Goal: Information Seeking & Learning: Learn about a topic

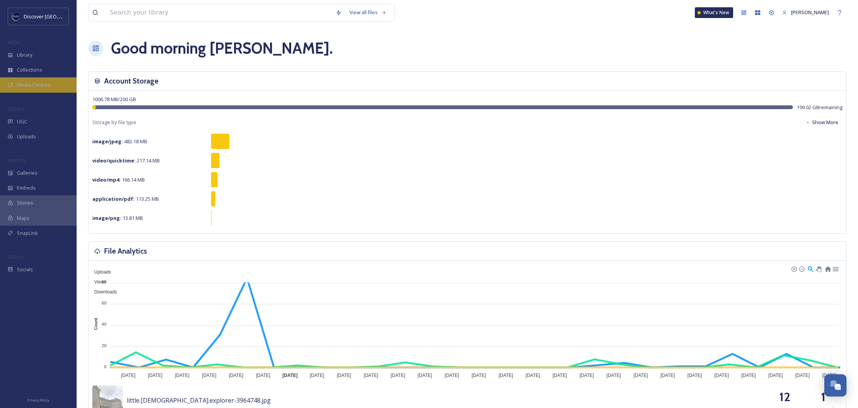
click at [22, 87] on span "Media Centres" at bounding box center [34, 84] width 34 height 7
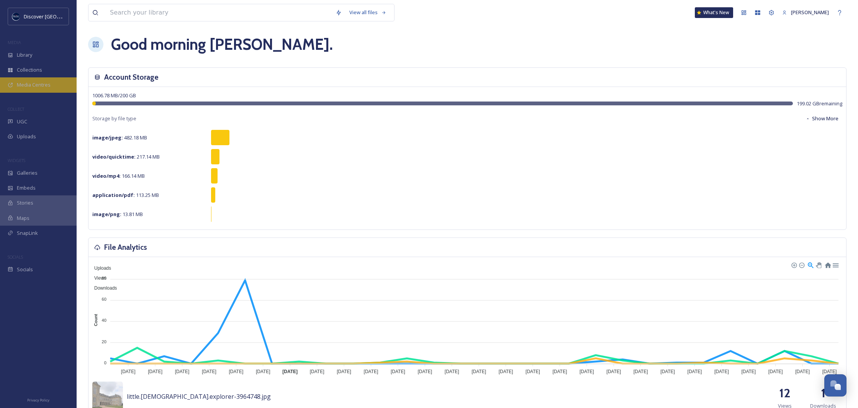
click at [34, 84] on span "Media Centres" at bounding box center [34, 84] width 34 height 7
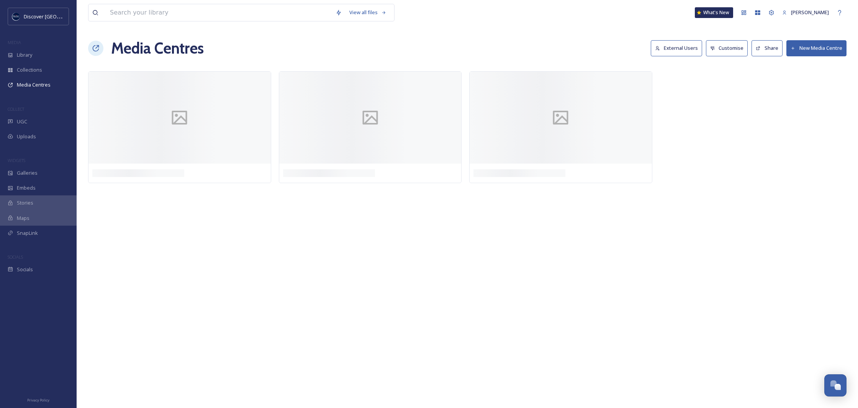
scroll to position [2, 0]
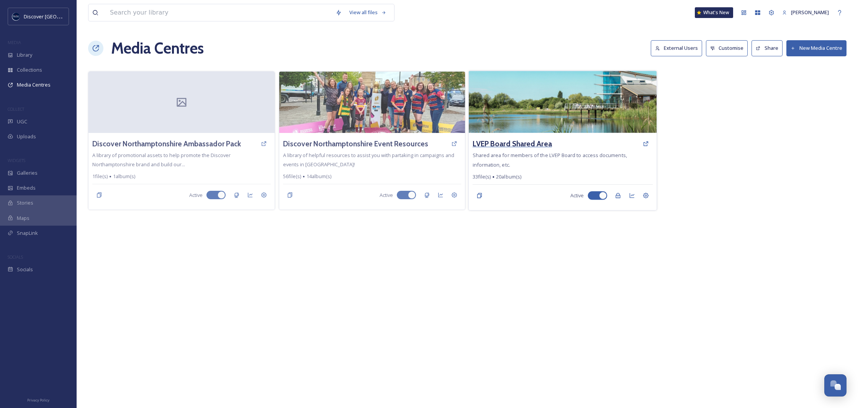
click at [529, 144] on h3 "LVEP Board Shared Area" at bounding box center [512, 143] width 79 height 11
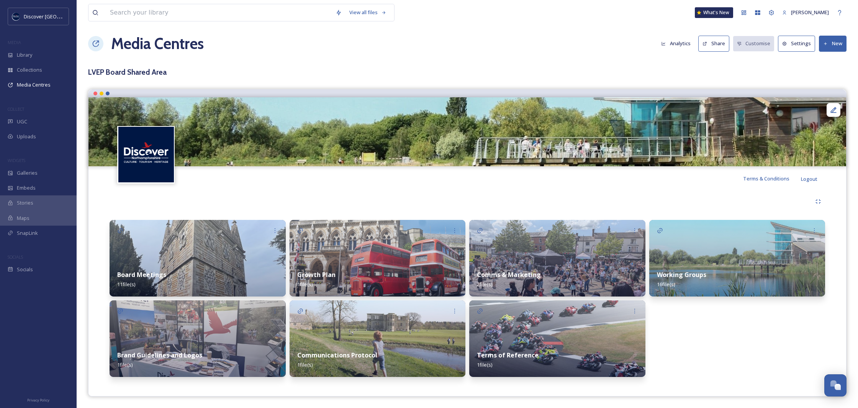
scroll to position [4, 0]
click at [678, 263] on div "Working Groups 16 file(s)" at bounding box center [737, 280] width 176 height 34
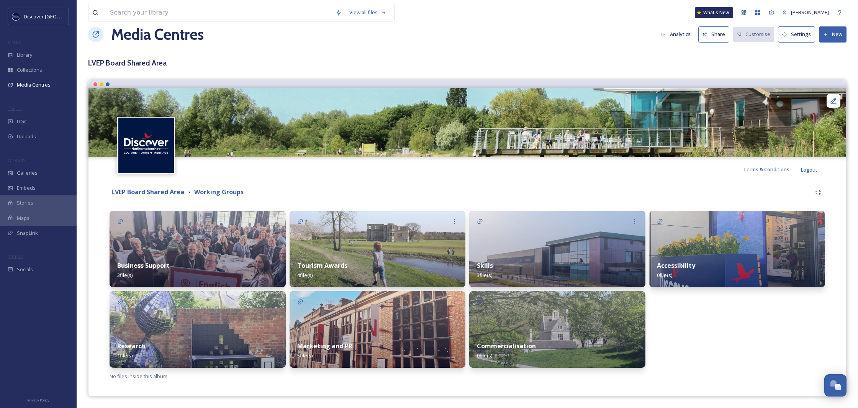
scroll to position [13, 0]
click at [143, 256] on div "Business Support 3 file(s)" at bounding box center [198, 271] width 176 height 34
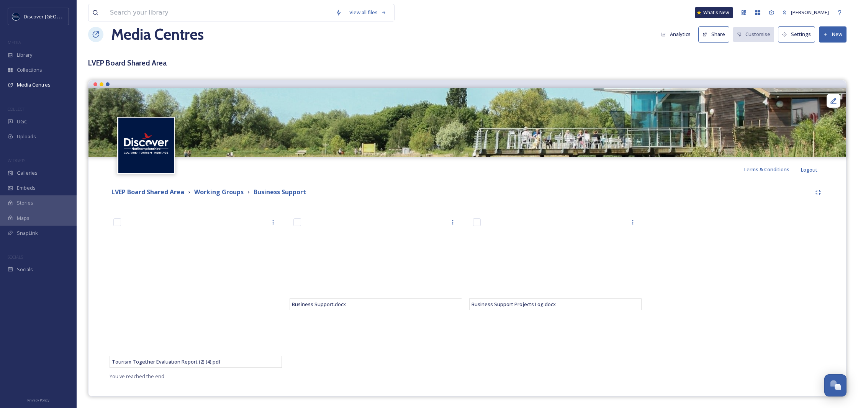
scroll to position [13, 0]
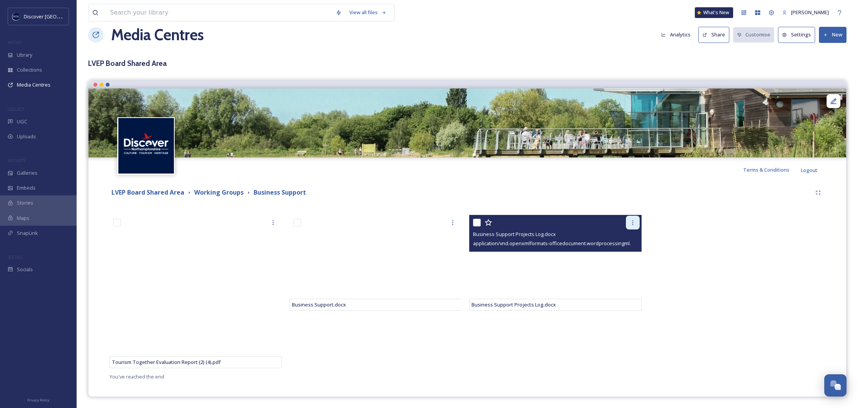
click at [631, 224] on icon at bounding box center [633, 223] width 6 height 6
click at [538, 238] on div "Business Support Projects Log.docx" at bounding box center [556, 233] width 167 height 9
click at [630, 222] on icon at bounding box center [633, 223] width 6 height 6
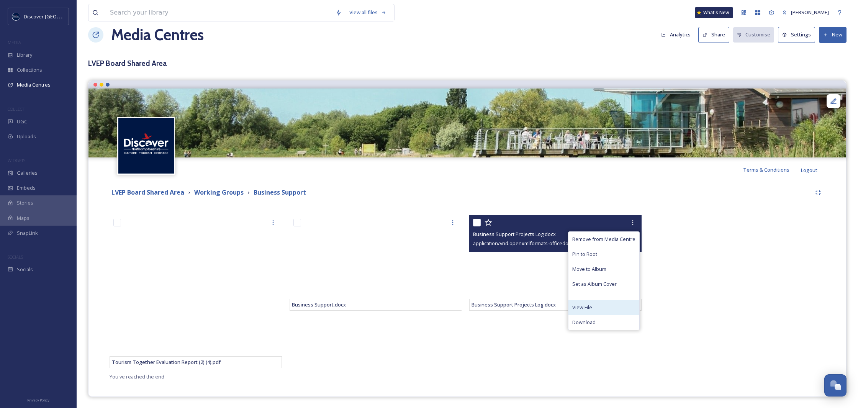
click at [596, 308] on div "View File" at bounding box center [604, 307] width 71 height 15
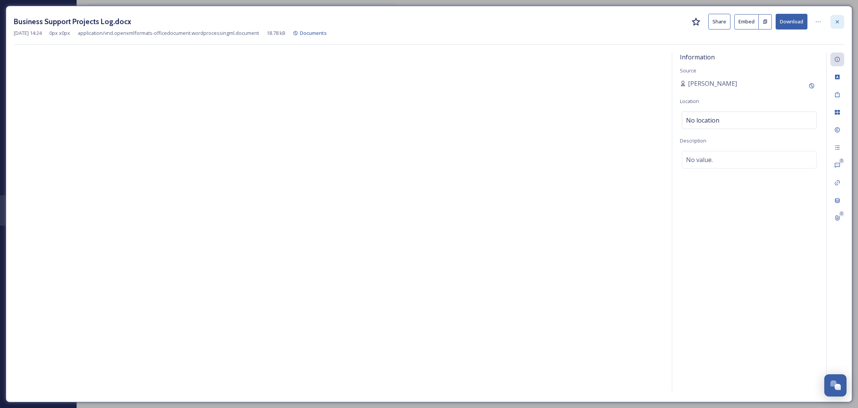
click at [838, 23] on icon at bounding box center [837, 22] width 6 height 6
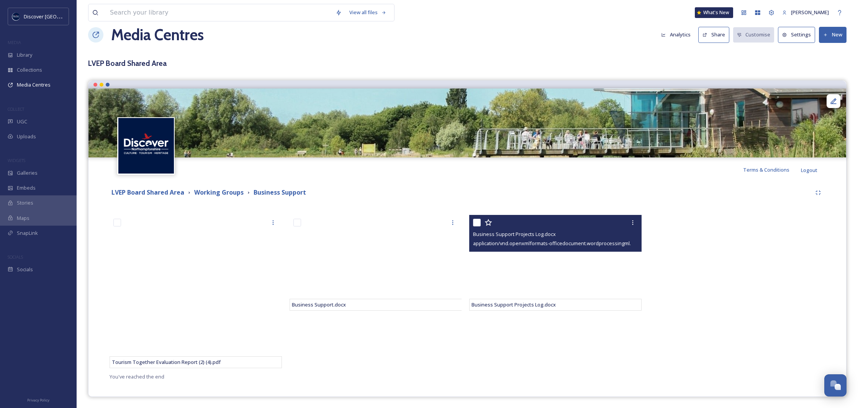
click at [694, 207] on div "LVEP Board Shared Area Working Groups Business Support Tourism Together Evaluat…" at bounding box center [467, 283] width 746 height 203
click at [633, 225] on icon at bounding box center [633, 223] width 6 height 6
click at [531, 235] on span "Business Support Projects Log.docx" at bounding box center [514, 234] width 83 height 7
click at [634, 223] on icon at bounding box center [633, 223] width 6 height 6
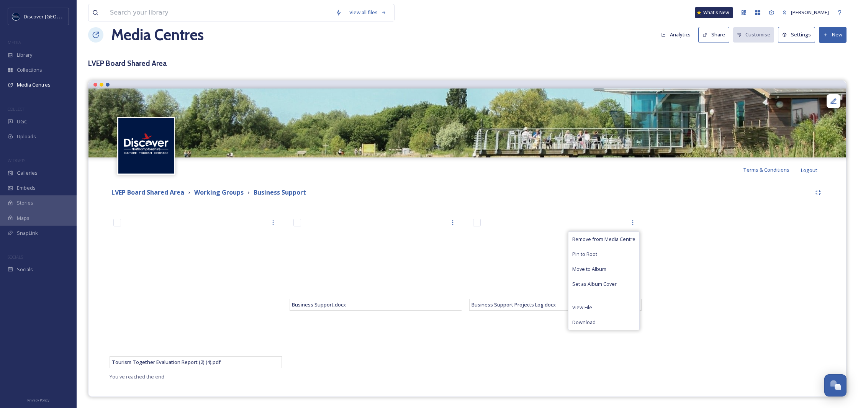
click at [554, 169] on div "Terms & Conditions Logout" at bounding box center [467, 169] width 758 height 25
click at [221, 192] on strong "Working Groups" at bounding box center [218, 192] width 49 height 8
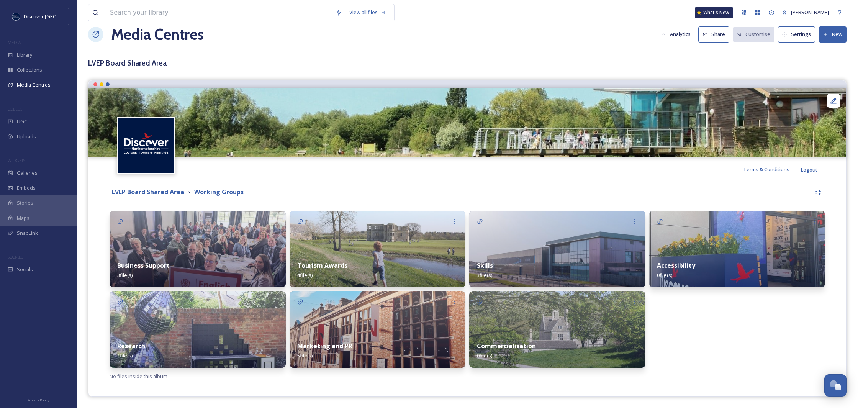
scroll to position [13, 0]
click at [393, 328] on img at bounding box center [378, 330] width 176 height 77
click at [385, 317] on img at bounding box center [378, 330] width 176 height 77
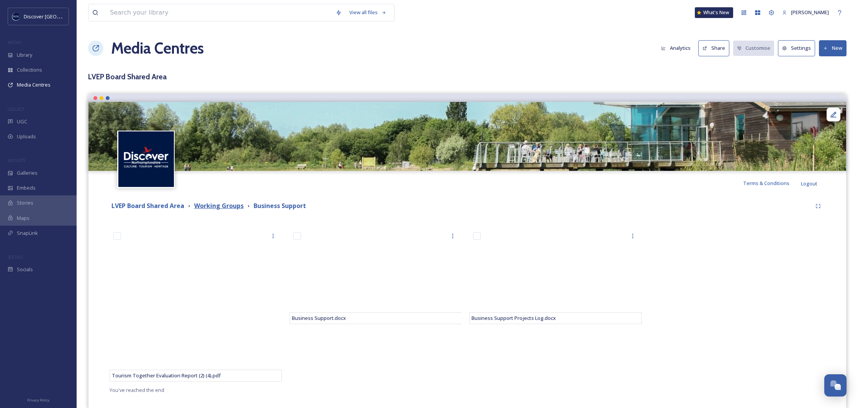
click at [218, 206] on strong "Working Groups" at bounding box center [218, 206] width 49 height 8
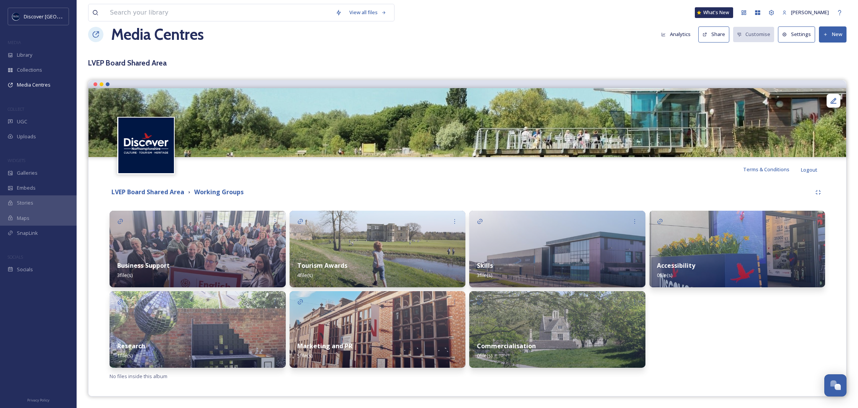
scroll to position [13, 0]
click at [352, 259] on div "Tourism Awards 4 file(s)" at bounding box center [378, 271] width 176 height 34
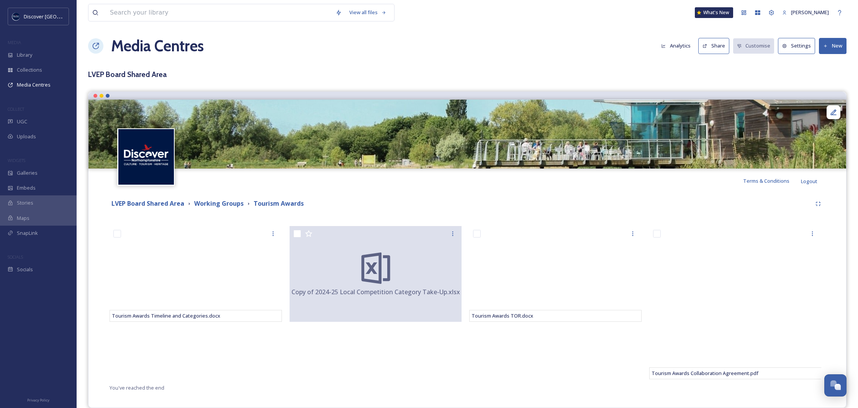
scroll to position [2, 0]
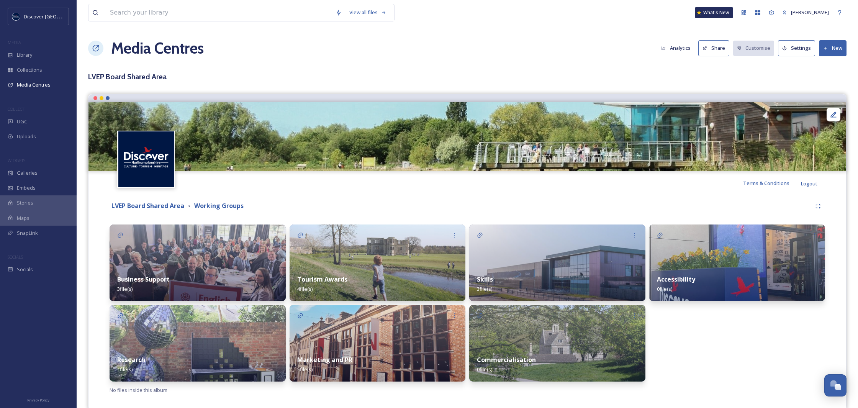
scroll to position [0, 0]
click at [724, 271] on div "Accessibility 0 file(s)" at bounding box center [737, 284] width 176 height 34
click at [554, 280] on div "Skills 3 file(s)" at bounding box center [557, 284] width 176 height 34
click at [339, 347] on img at bounding box center [378, 343] width 176 height 77
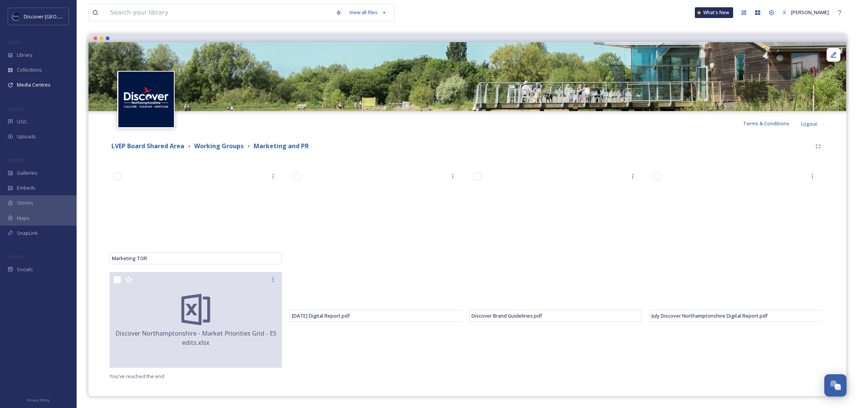
scroll to position [59, 0]
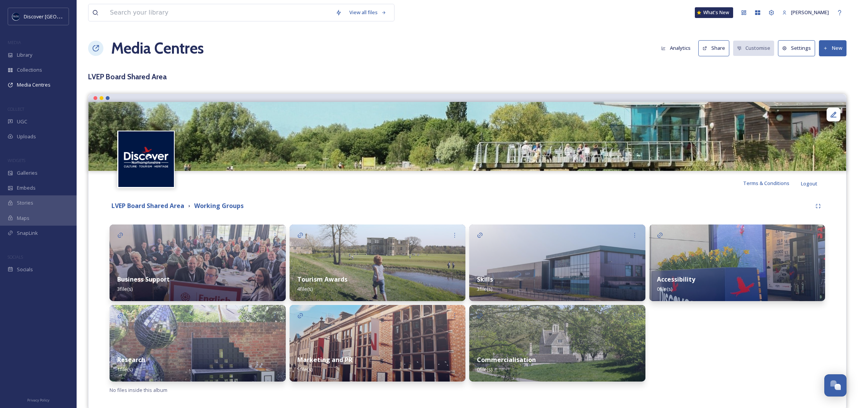
click at [189, 359] on div "Research 1 file(s)" at bounding box center [198, 364] width 176 height 34
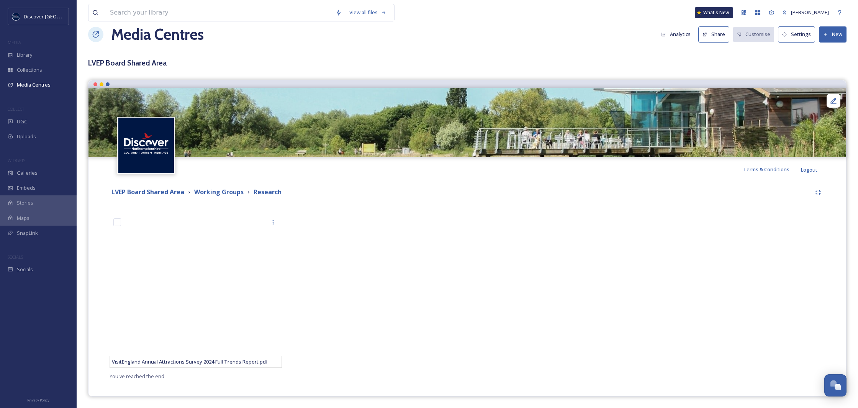
scroll to position [13, 0]
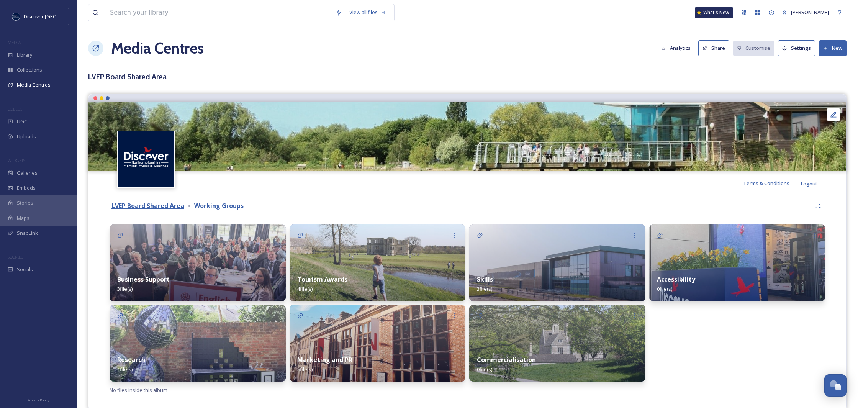
click at [140, 205] on strong "LVEP Board Shared Area" at bounding box center [147, 206] width 73 height 8
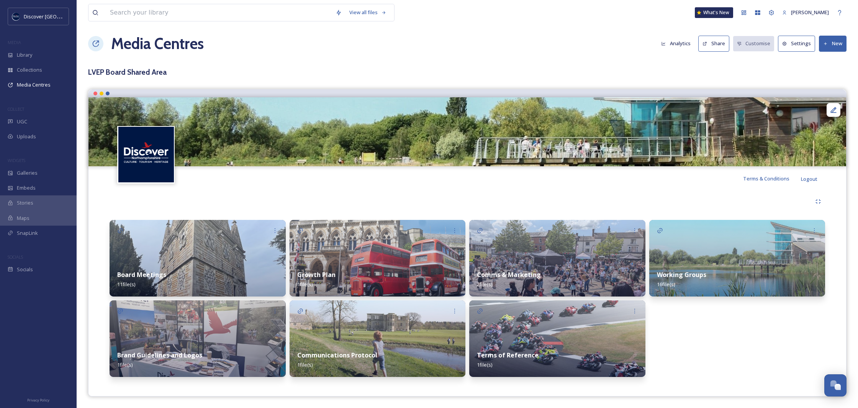
scroll to position [4, 0]
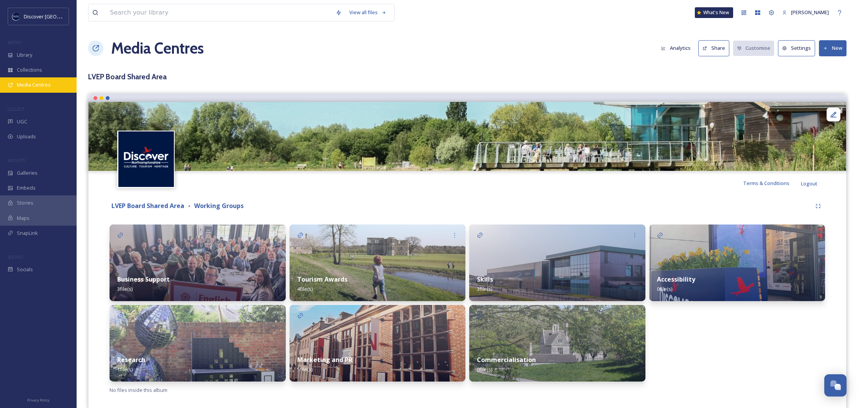
click at [43, 86] on span "Media Centres" at bounding box center [34, 84] width 34 height 7
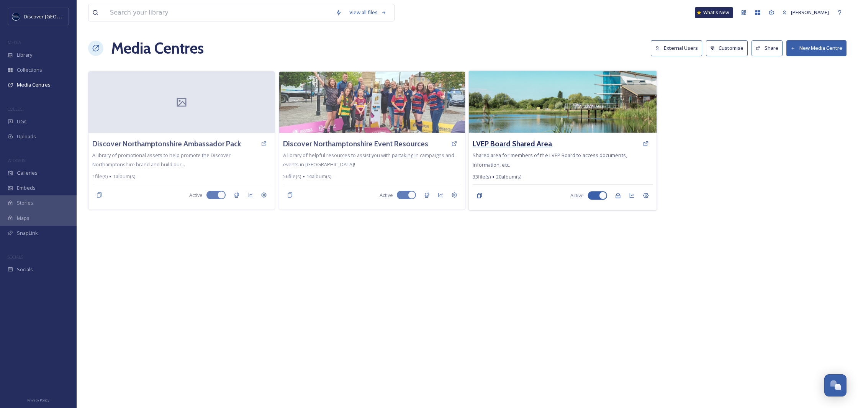
click at [516, 143] on h3 "LVEP Board Shared Area" at bounding box center [512, 143] width 79 height 11
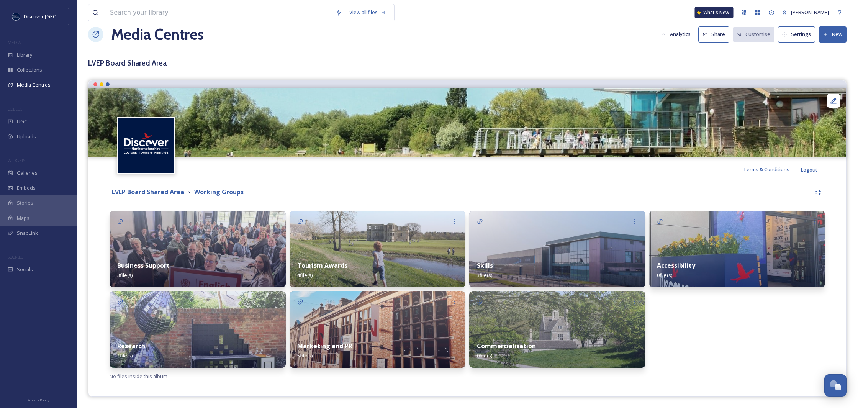
scroll to position [13, 0]
